Goal: Find specific page/section: Find specific page/section

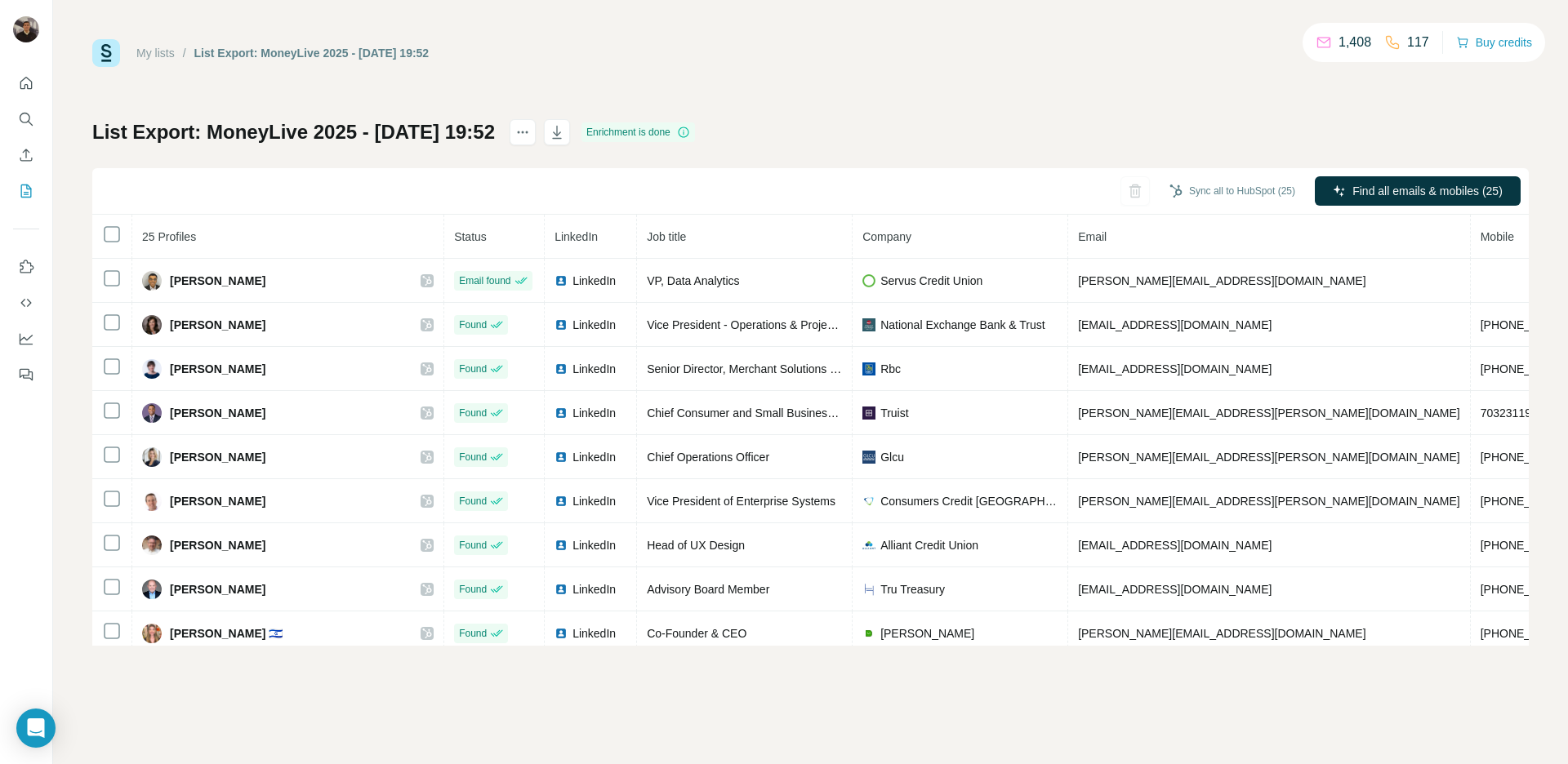
scroll to position [185, 0]
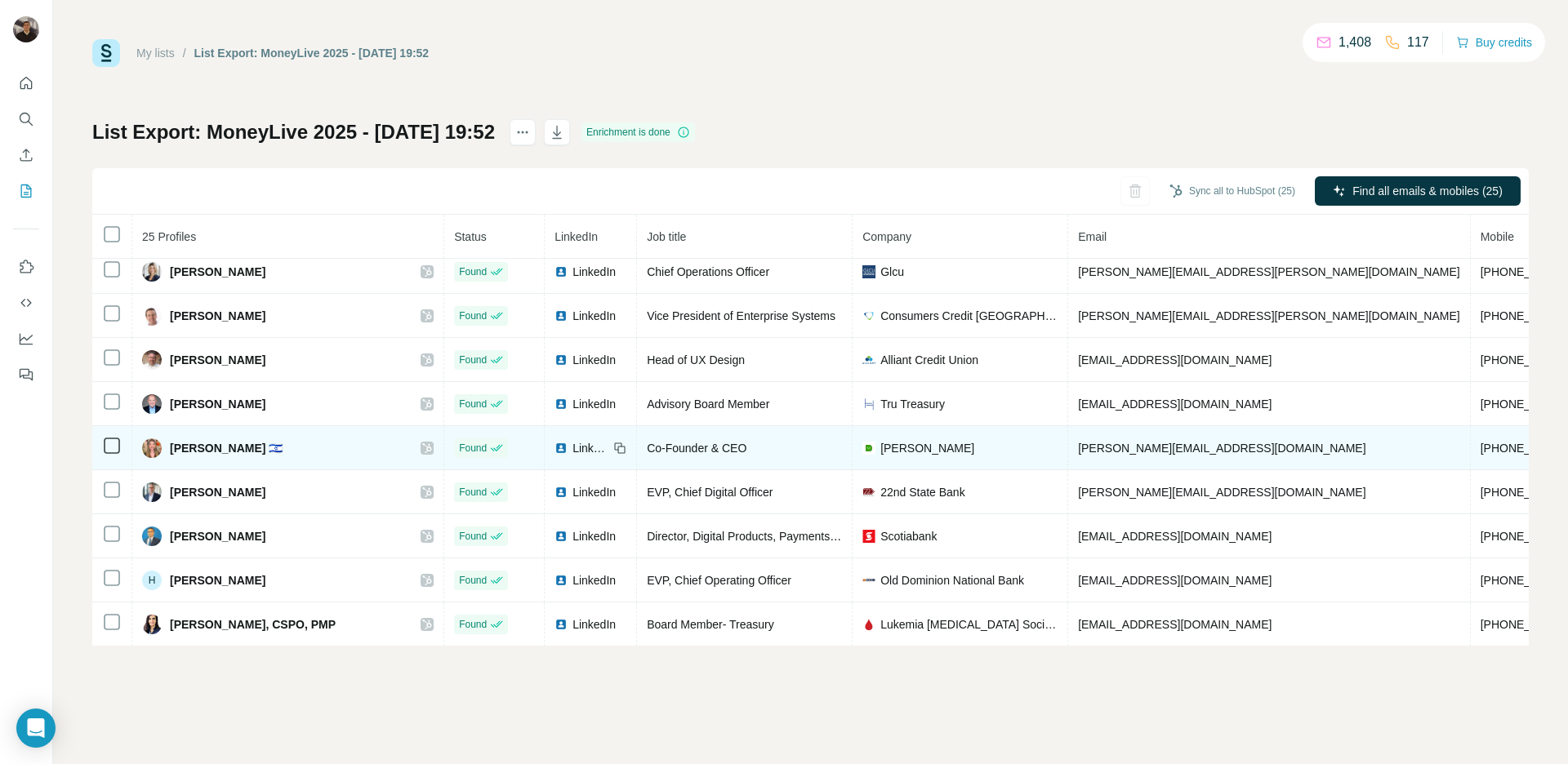
click at [422, 448] on icon at bounding box center [427, 447] width 10 height 13
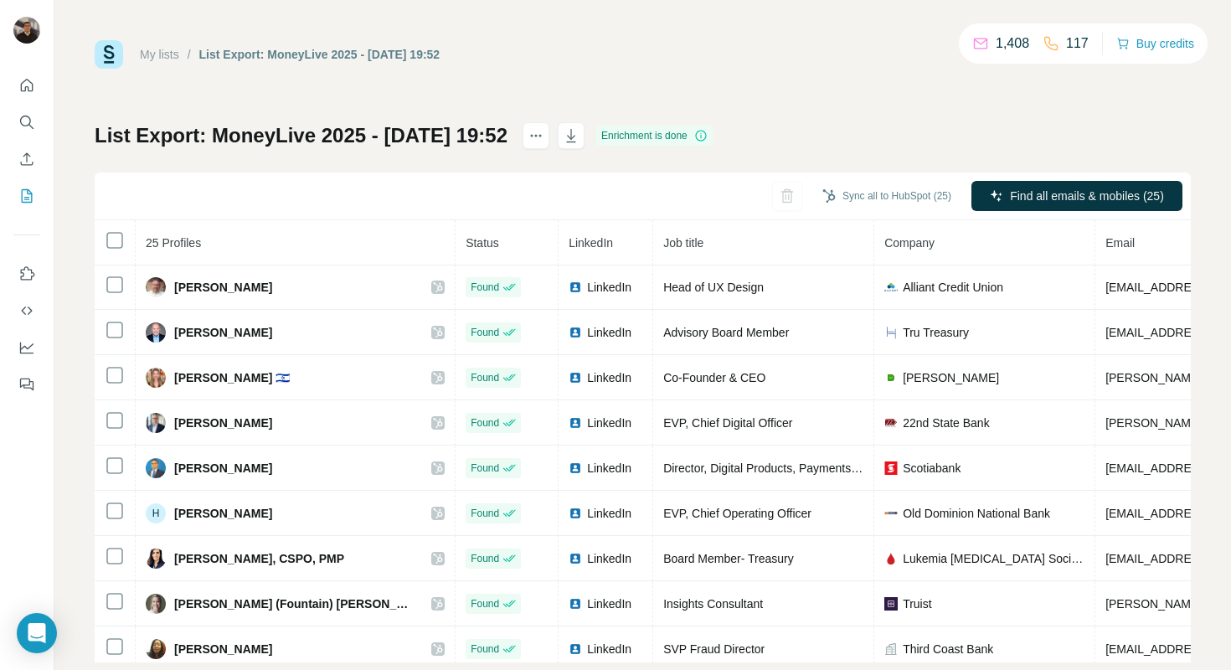
scroll to position [274, 0]
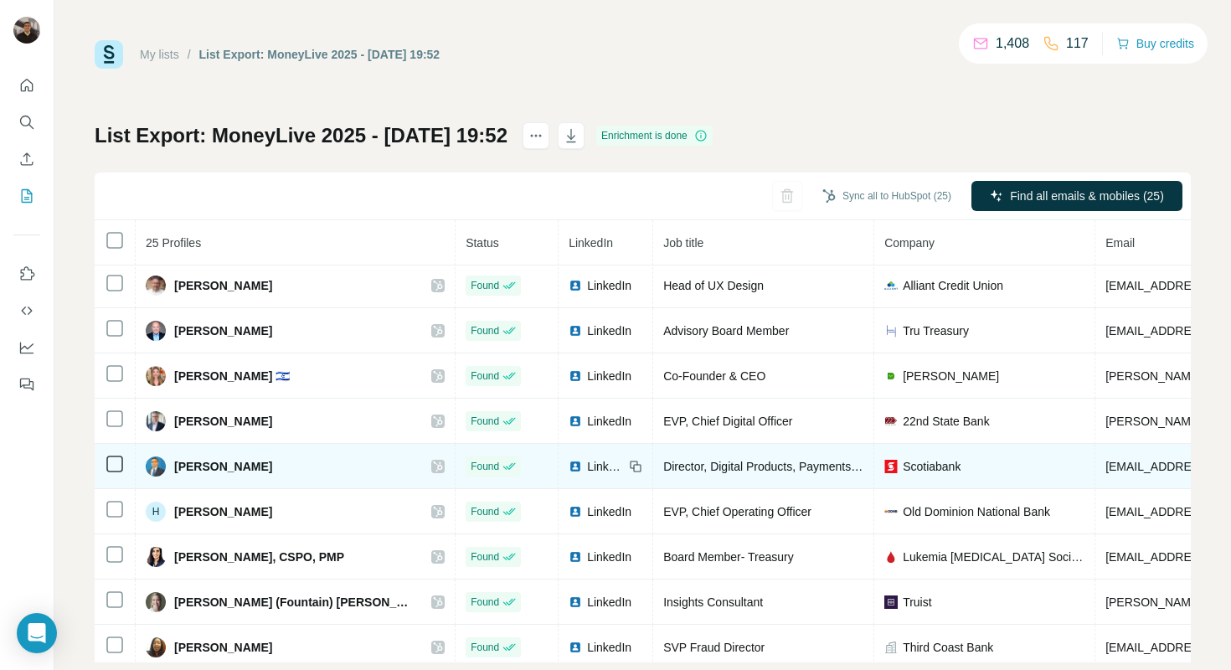
click at [433, 466] on icon at bounding box center [438, 466] width 10 height 13
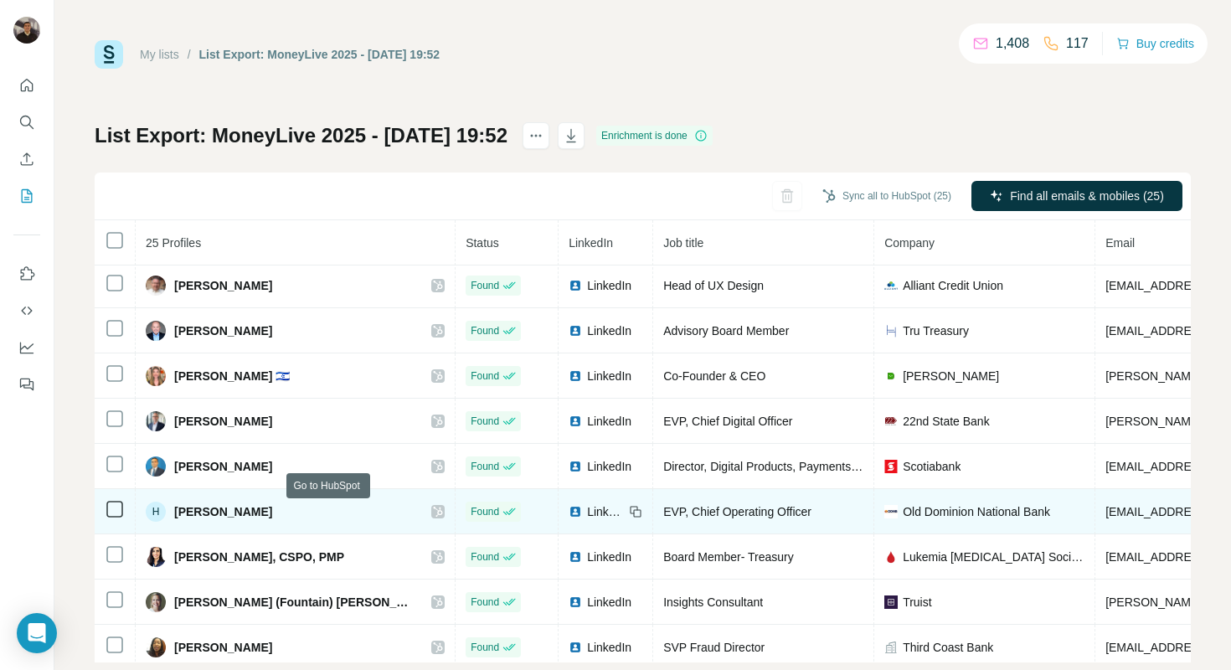
click at [433, 512] on icon at bounding box center [438, 511] width 10 height 13
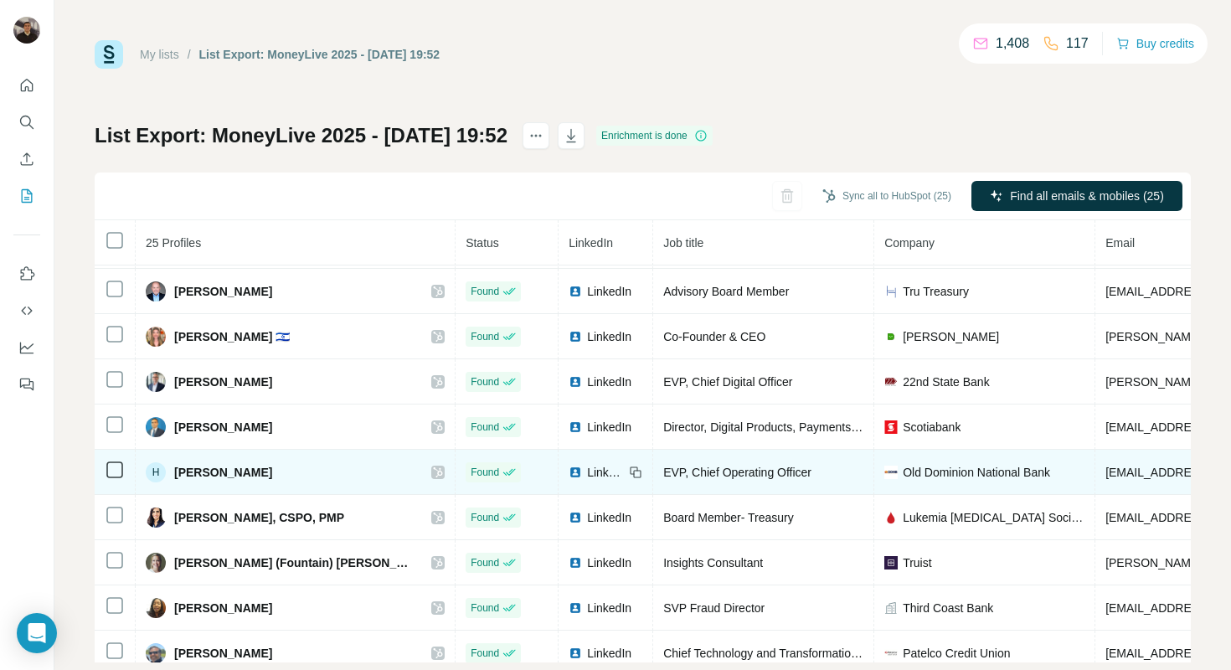
scroll to position [314, 0]
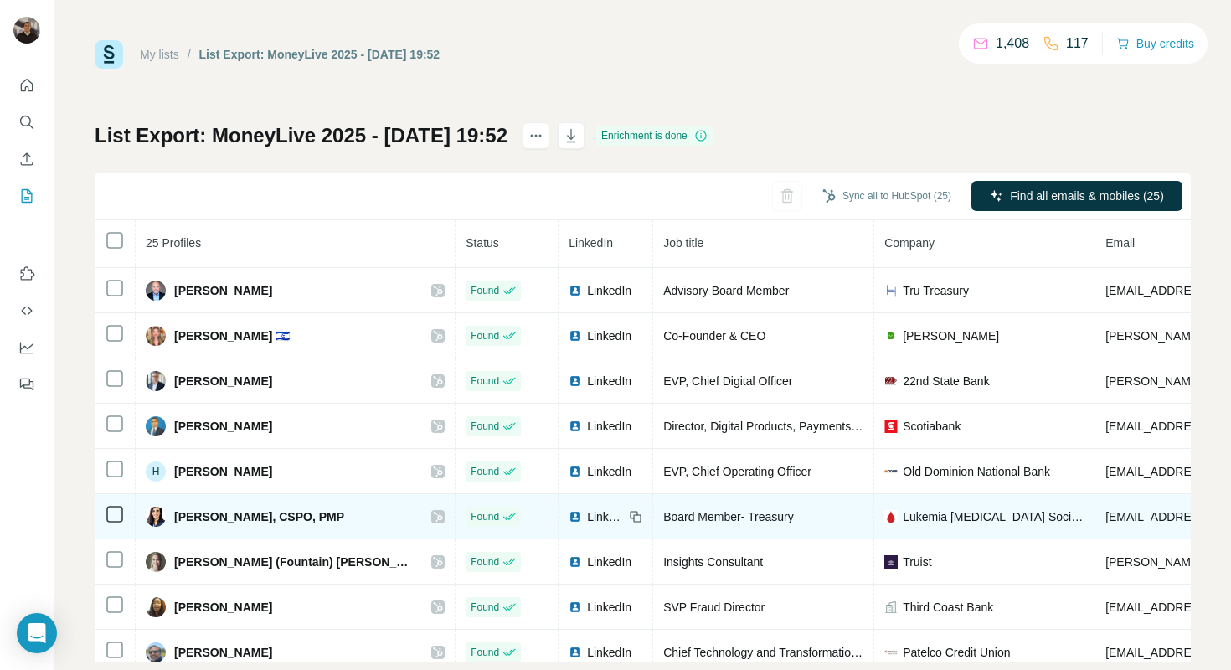
click at [433, 521] on icon at bounding box center [438, 516] width 10 height 13
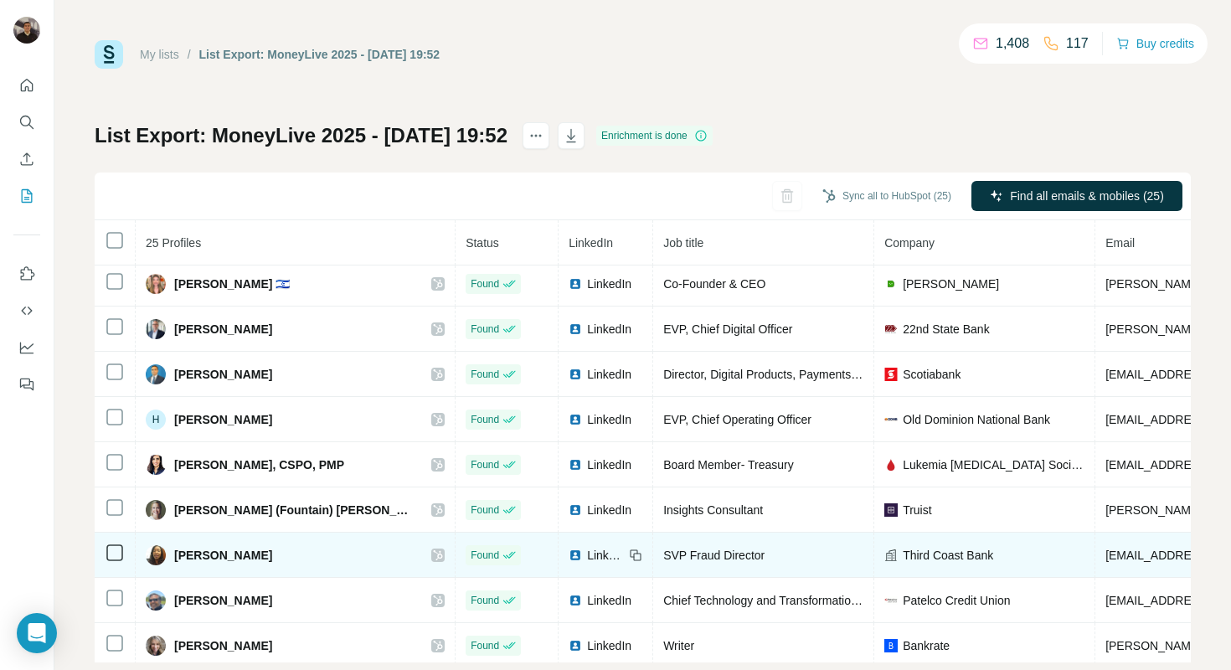
scroll to position [373, 0]
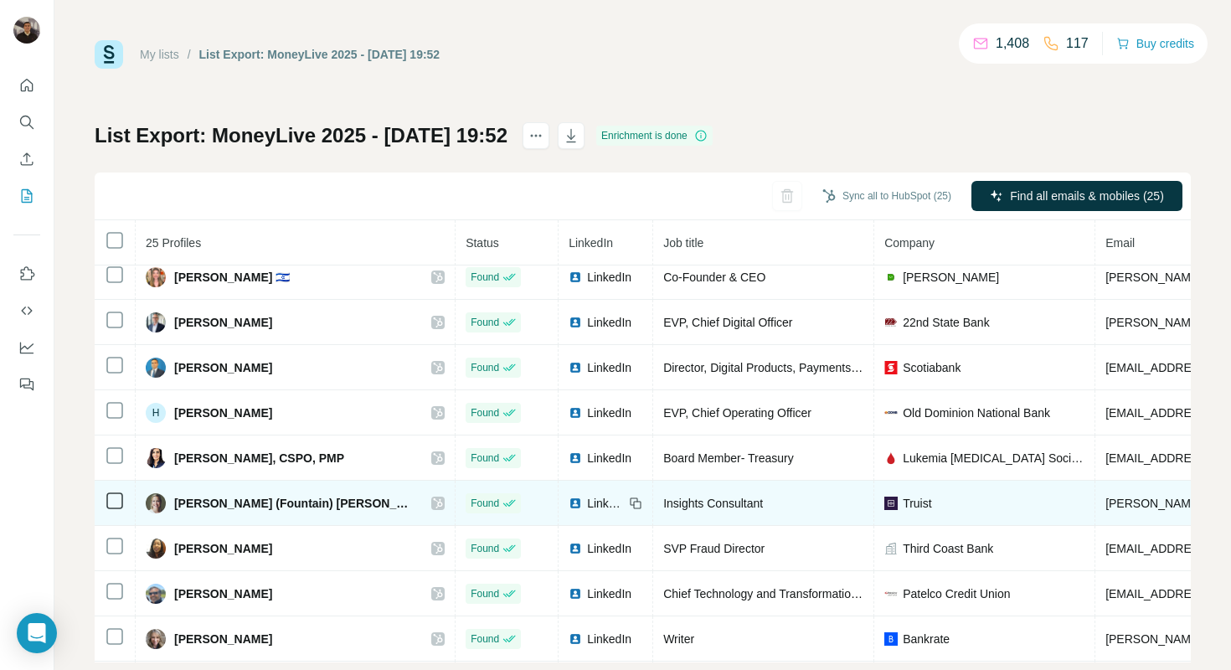
click at [433, 503] on icon at bounding box center [438, 503] width 10 height 13
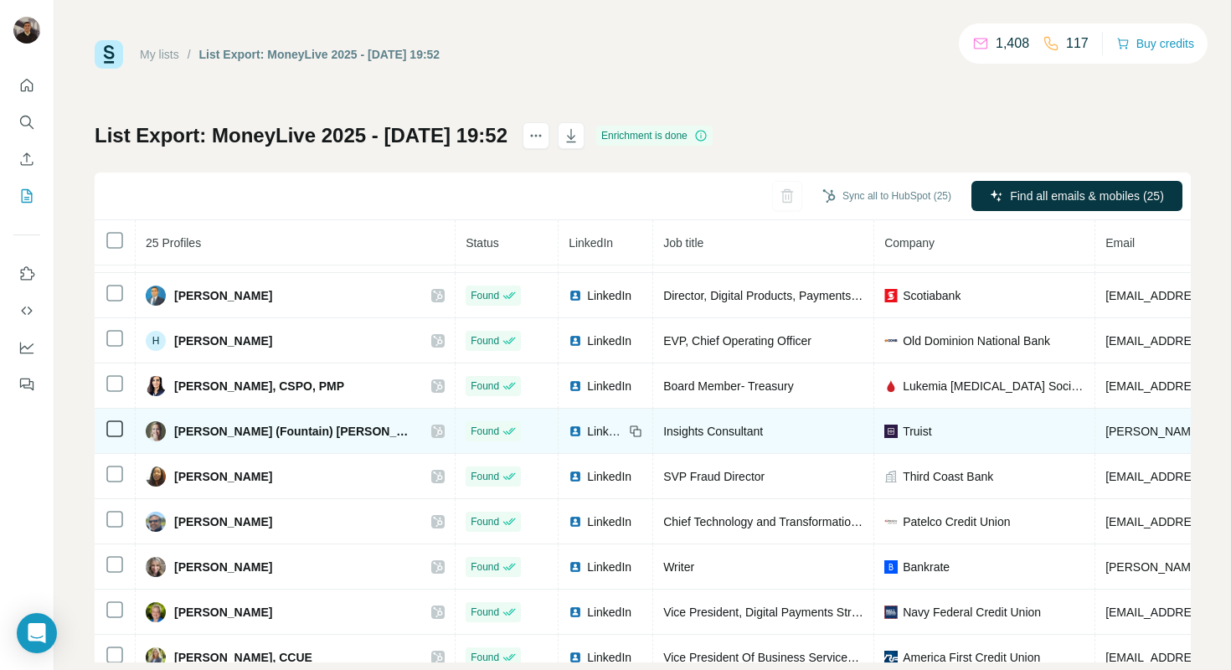
scroll to position [446, 0]
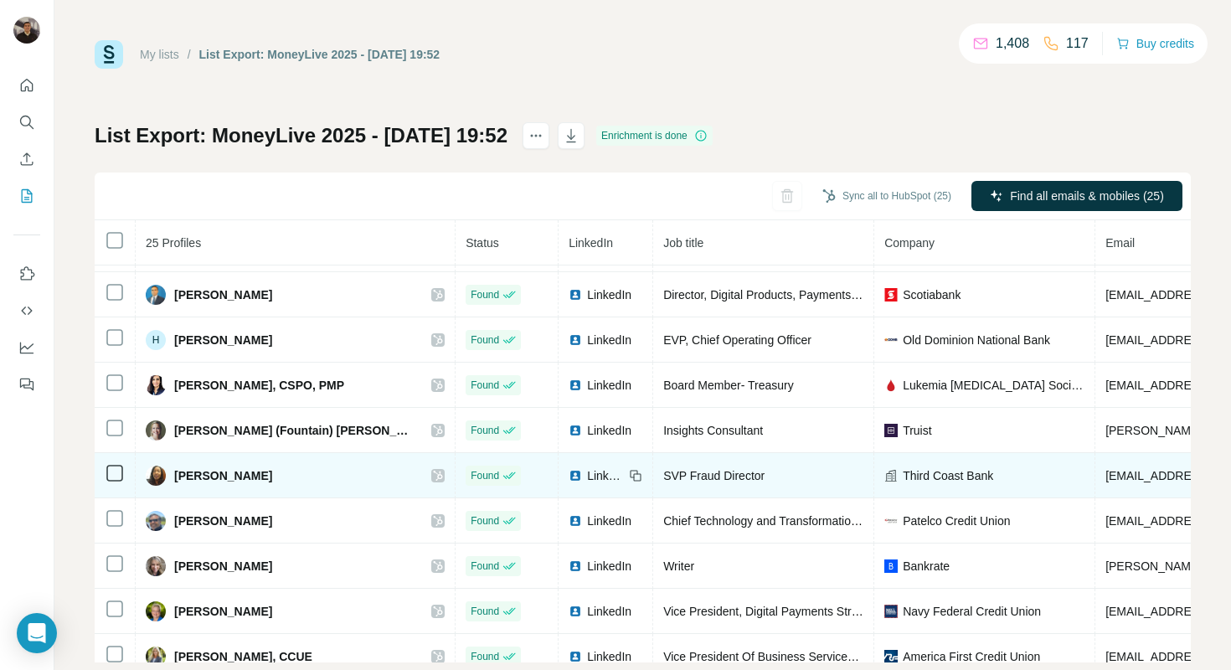
click at [337, 474] on td "Jo Davenport" at bounding box center [296, 475] width 320 height 45
click at [433, 475] on icon at bounding box center [438, 475] width 10 height 13
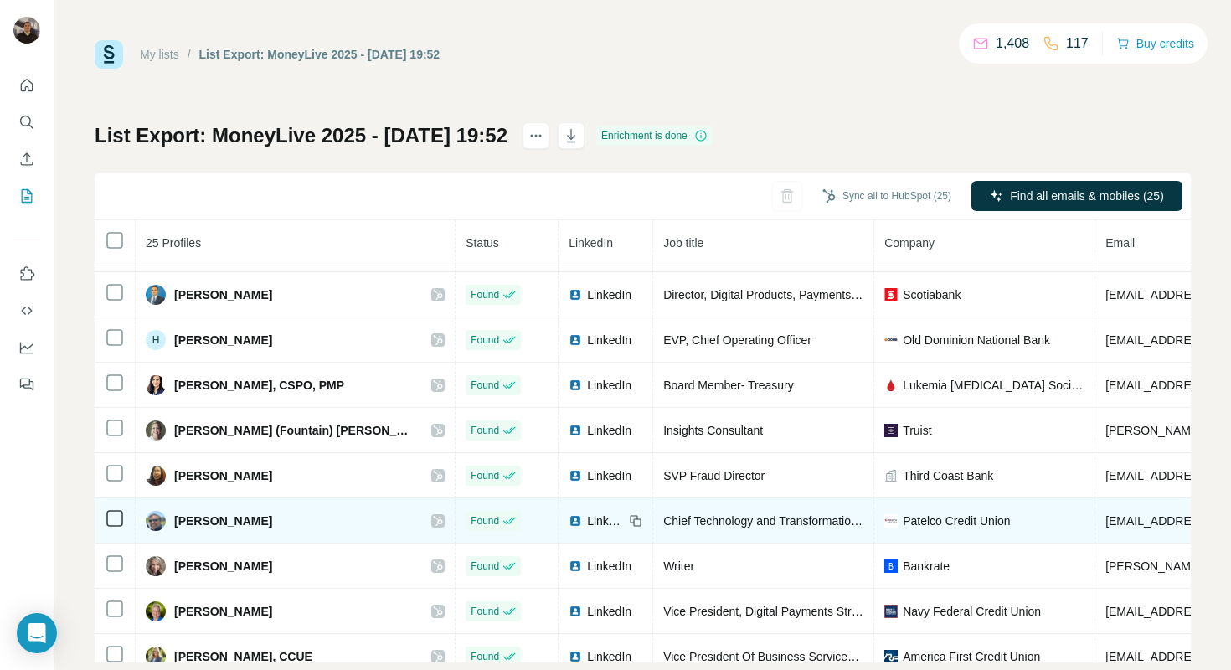
click at [433, 521] on icon at bounding box center [438, 520] width 10 height 13
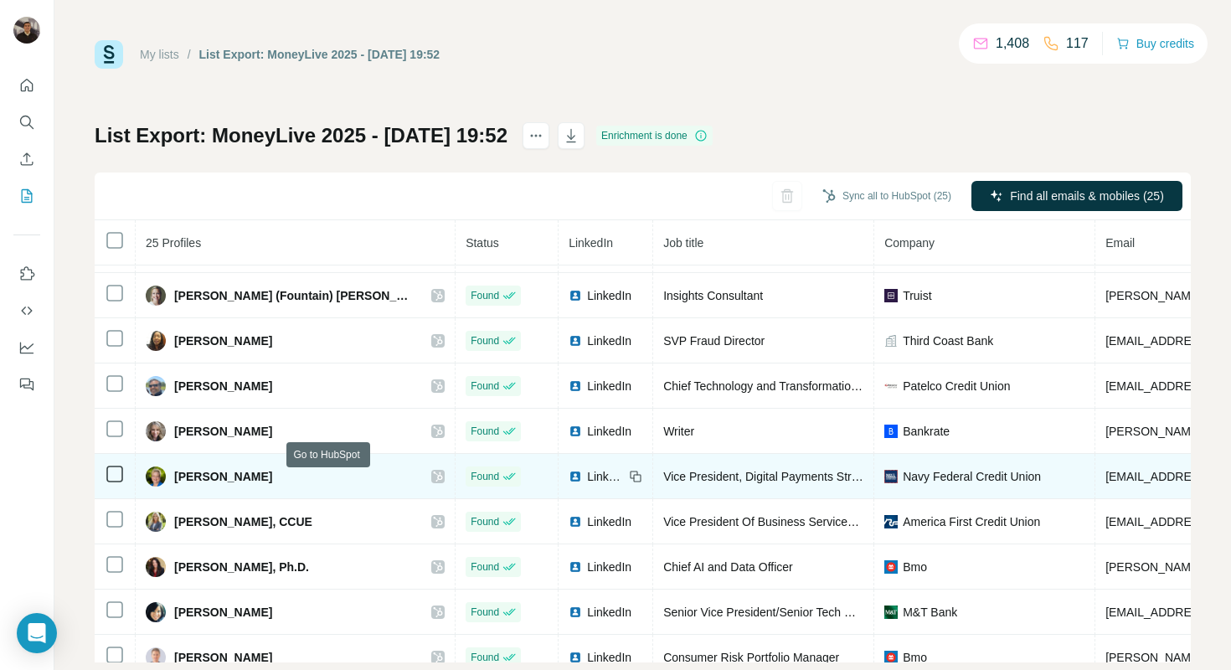
scroll to position [591, 0]
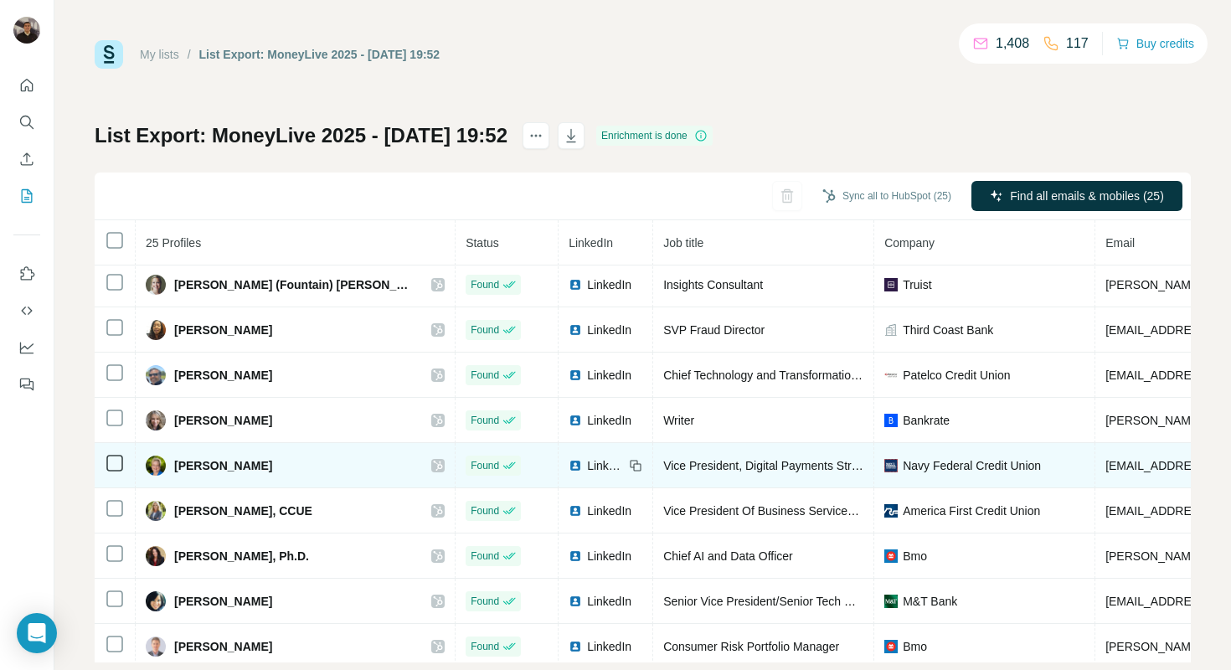
click at [433, 467] on icon at bounding box center [438, 465] width 10 height 13
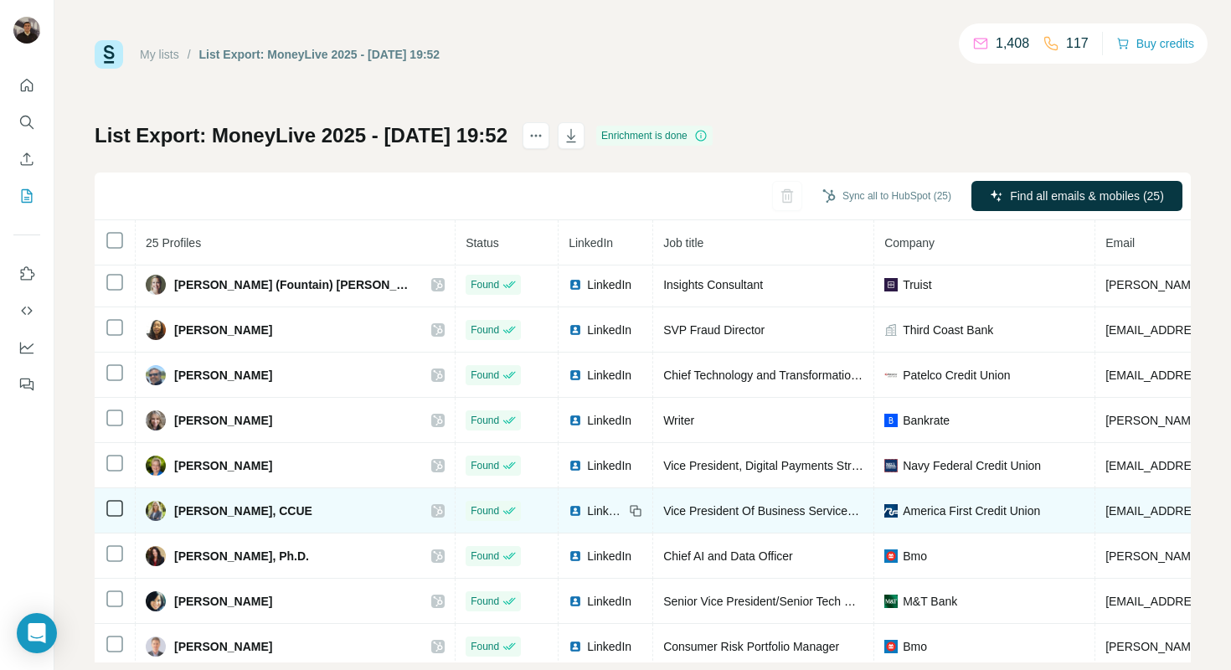
click at [433, 512] on icon at bounding box center [438, 510] width 10 height 13
